Goal: Information Seeking & Learning: Learn about a topic

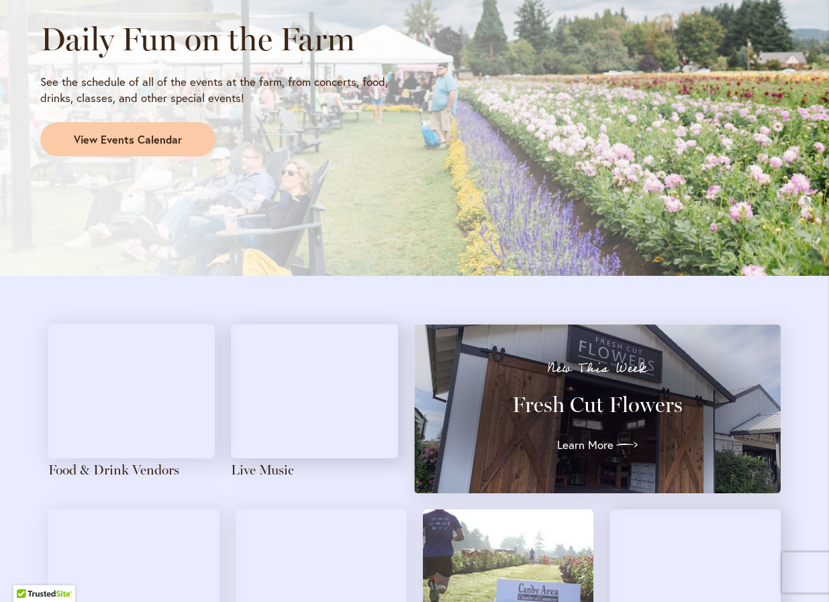
scroll to position [1449, 0]
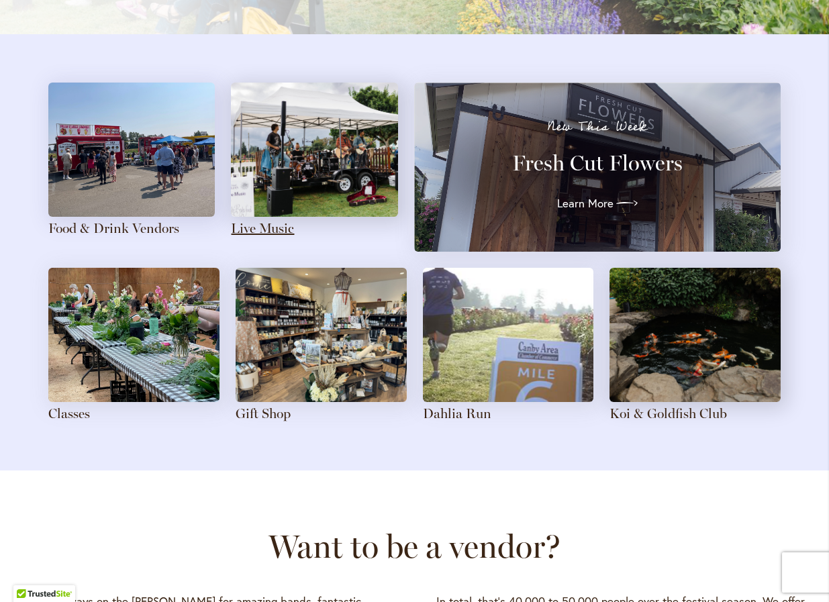
click at [252, 230] on link "Live Music" at bounding box center [262, 228] width 63 height 16
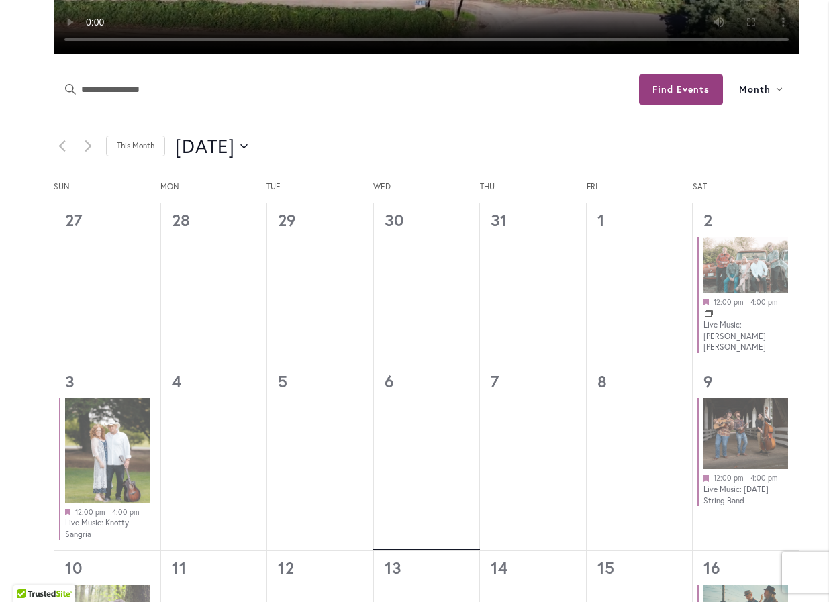
scroll to position [751, 0]
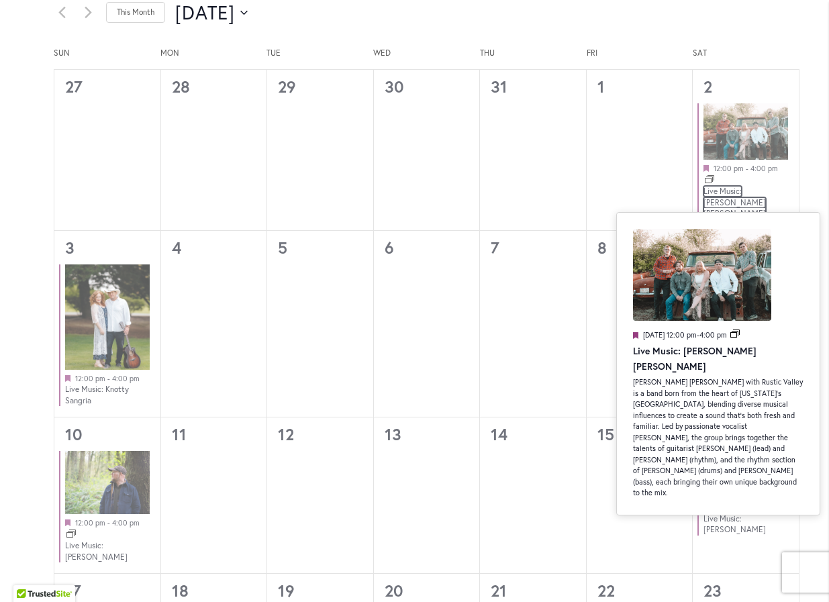
click at [737, 191] on link "Live Music: Katrina Elizabeth" at bounding box center [734, 202] width 62 height 33
